Goal: Task Accomplishment & Management: Use online tool/utility

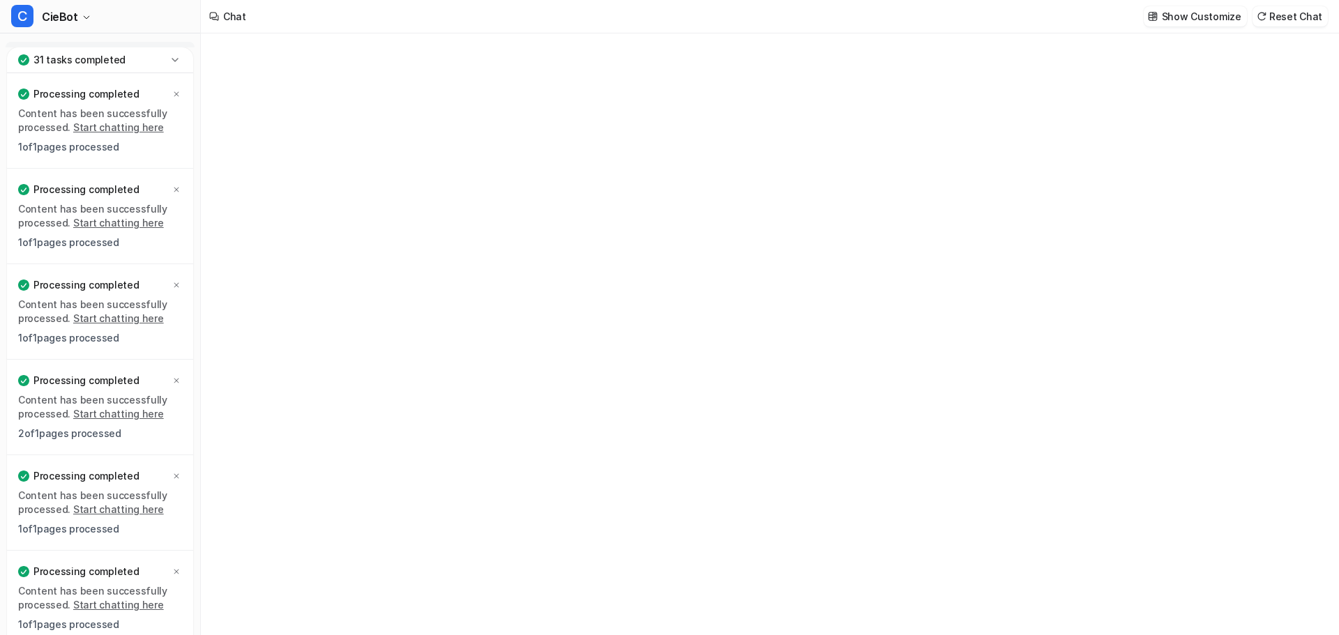
click at [176, 61] on icon at bounding box center [175, 59] width 6 height 3
type textarea "**********"
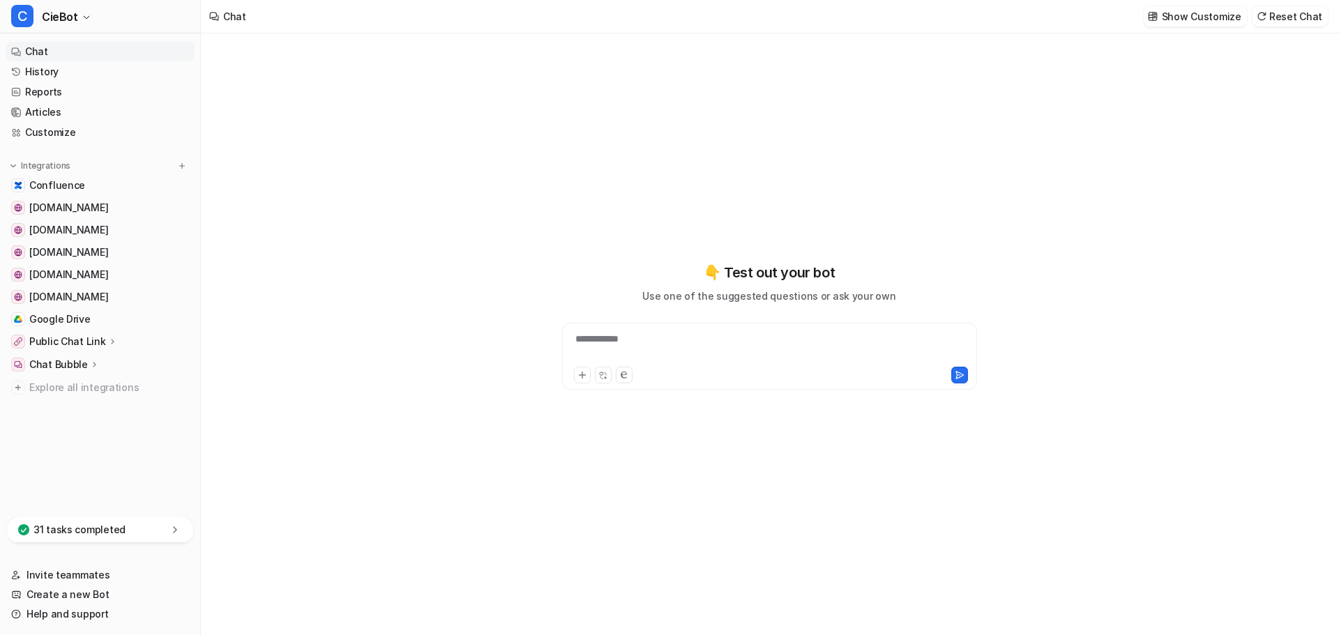
click at [91, 342] on p "Public Chat Link" at bounding box center [67, 342] width 77 height 14
click at [70, 413] on div "Chat Bubble" at bounding box center [100, 405] width 189 height 20
click at [71, 424] on p "Overview" at bounding box center [62, 425] width 45 height 14
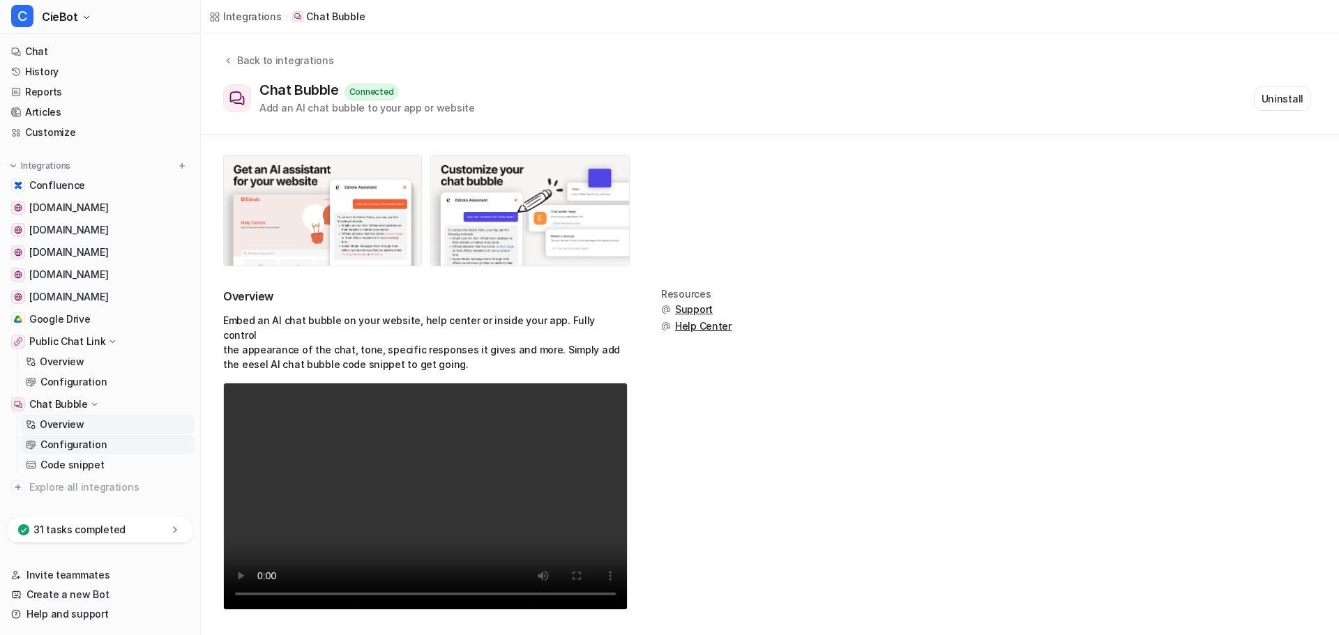
click at [61, 443] on p "Configuration" at bounding box center [73, 445] width 66 height 14
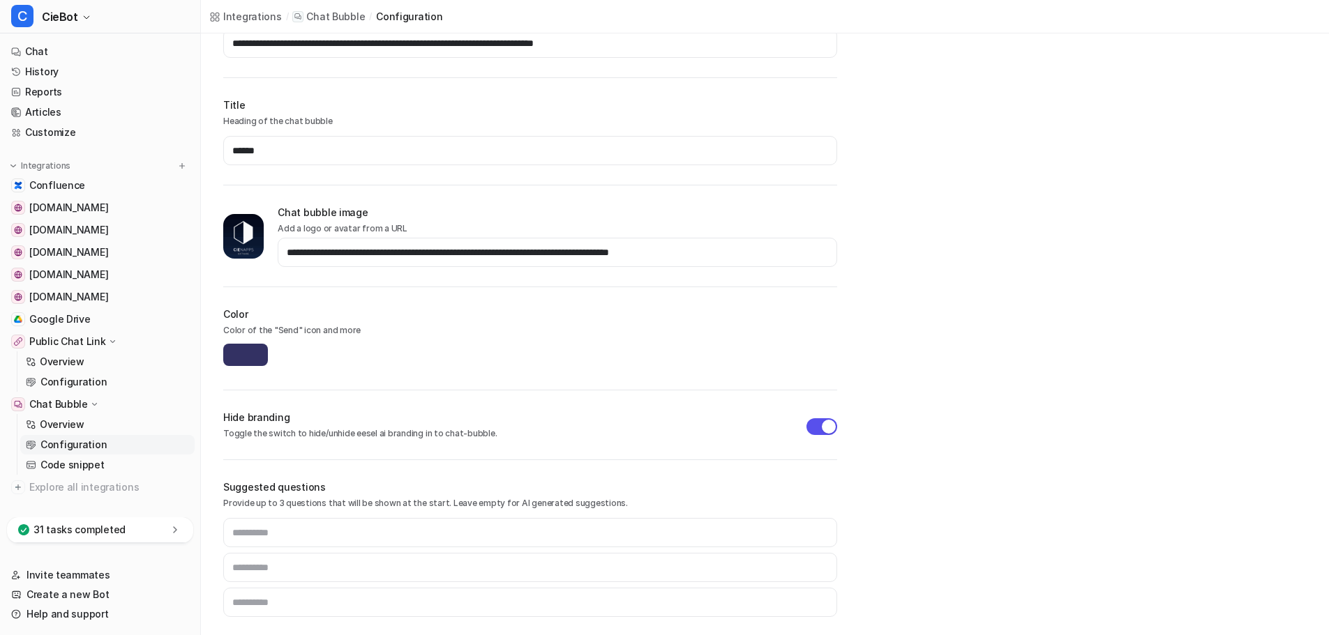
scroll to position [213, 0]
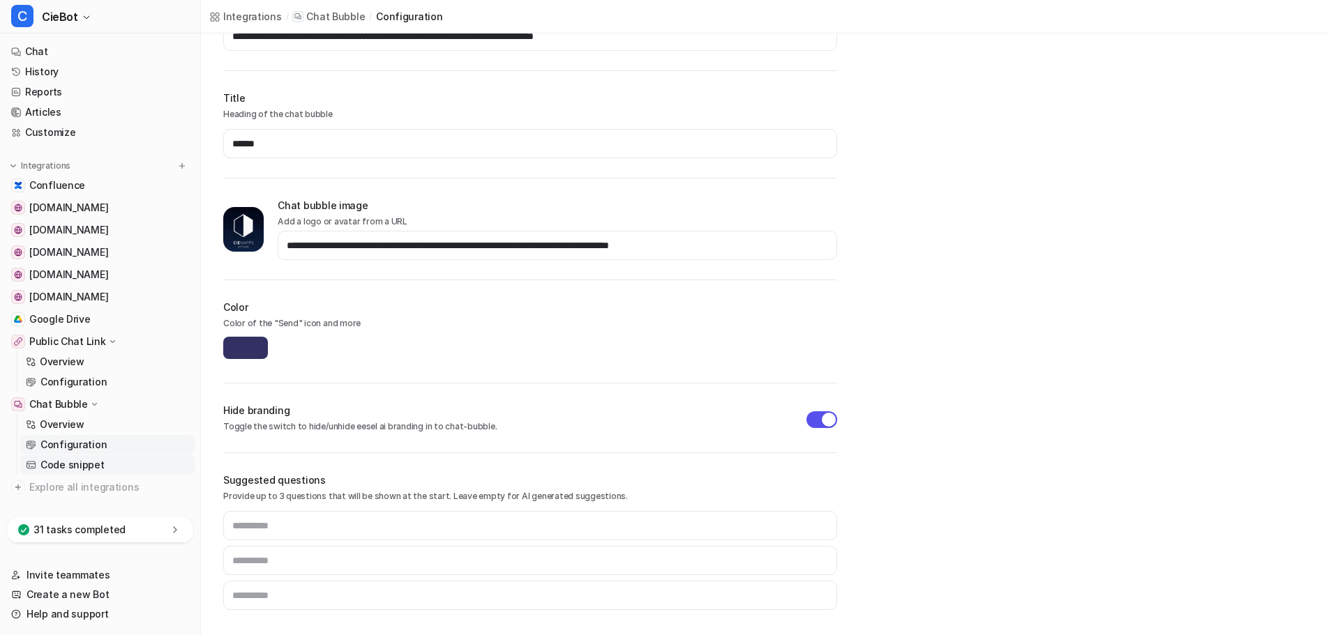
drag, startPoint x: 100, startPoint y: 465, endPoint x: 108, endPoint y: 465, distance: 7.7
click at [100, 465] on link "Code snippet" at bounding box center [107, 465] width 174 height 20
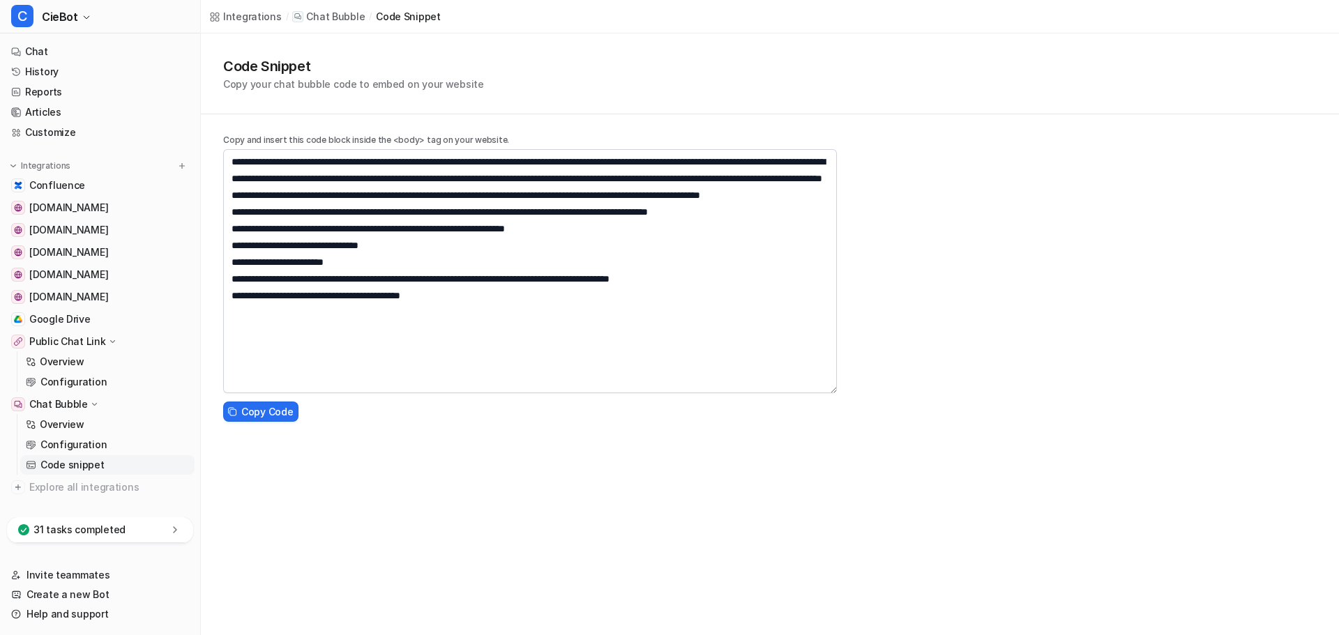
click at [880, 392] on div "Code Snippet Copy your chat bubble code to embed on your website Copy and inser…" at bounding box center [770, 230] width 1138 height 394
